Goal: Task Accomplishment & Management: Use online tool/utility

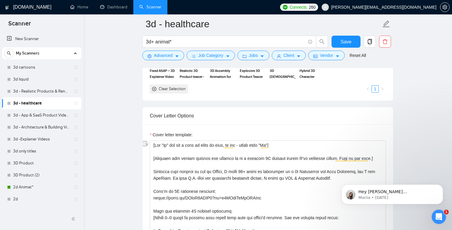
scroll to position [653, 0]
click at [44, 187] on link "2d Animat*" at bounding box center [41, 187] width 57 height 12
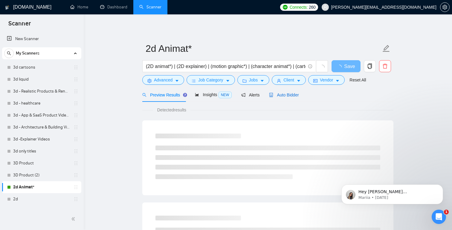
click at [284, 92] on div "Auto Bidder" at bounding box center [284, 95] width 30 height 7
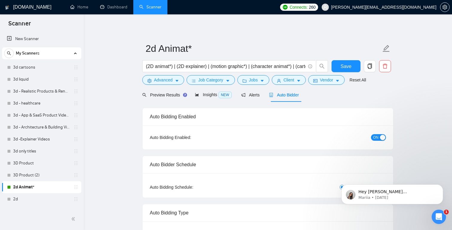
click at [377, 137] on span "ON" at bounding box center [375, 137] width 5 height 7
click at [423, 187] on body "Hey [PERSON_NAME][EMAIL_ADDRESS][DOMAIN_NAME], Looks like your Upwork agency An…" at bounding box center [392, 180] width 115 height 62
click at [346, 67] on span "Save" at bounding box center [346, 66] width 11 height 7
click at [382, 191] on span "Hey [PERSON_NAME][EMAIL_ADDRESS][DOMAIN_NAME], Looks like your Upwork agency An…" at bounding box center [396, 230] width 75 height 82
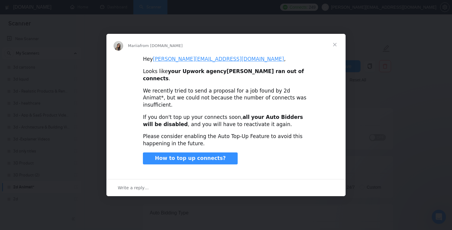
click at [335, 51] on span "Close" at bounding box center [335, 45] width 22 height 22
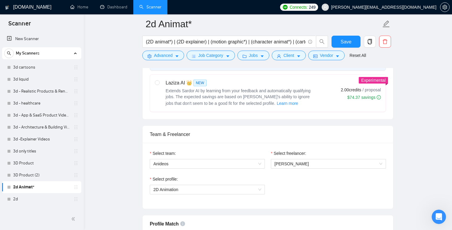
scroll to position [44, 0]
